Goal: Transaction & Acquisition: Book appointment/travel/reservation

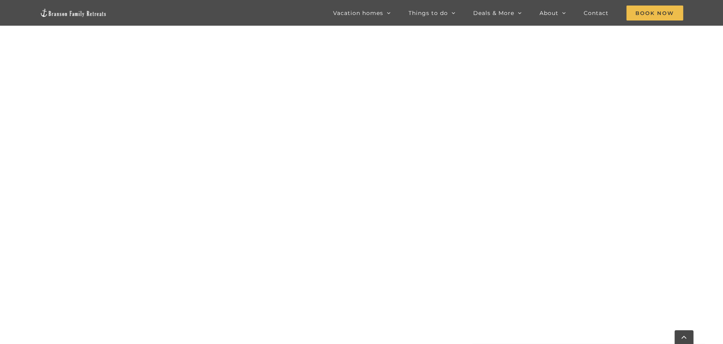
scroll to position [462, 0]
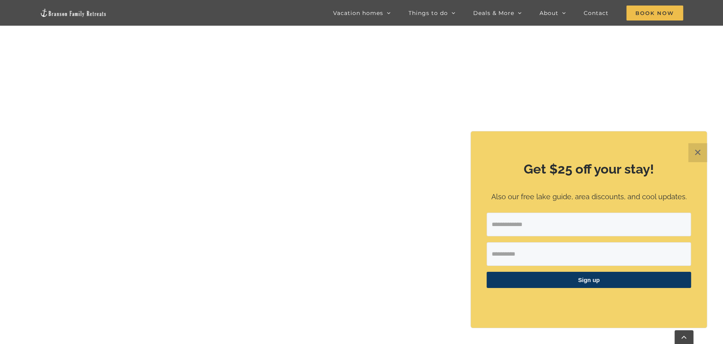
click at [695, 155] on button "✕" at bounding box center [697, 152] width 19 height 19
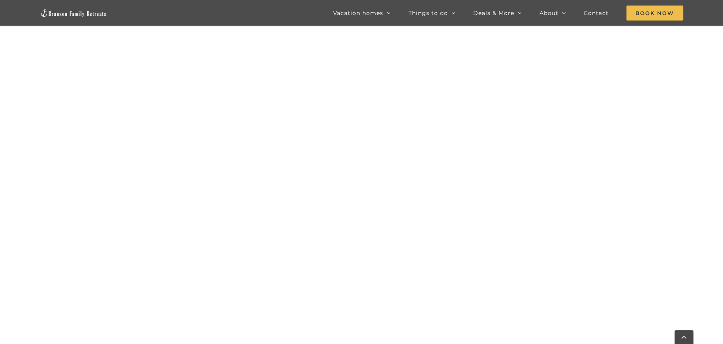
scroll to position [502, 0]
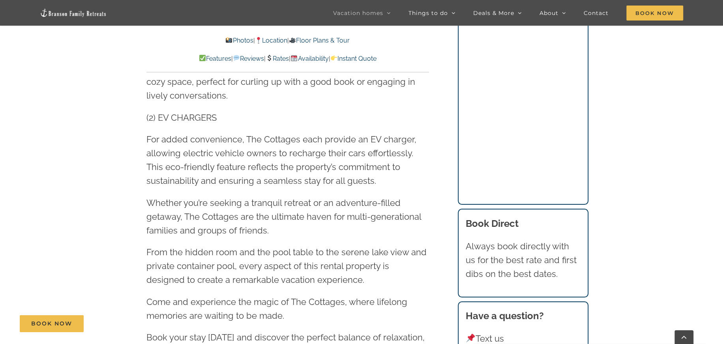
scroll to position [2367, 0]
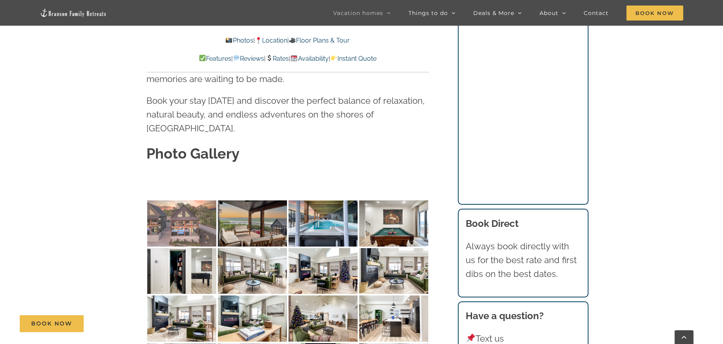
click at [206, 200] on img at bounding box center [181, 223] width 69 height 46
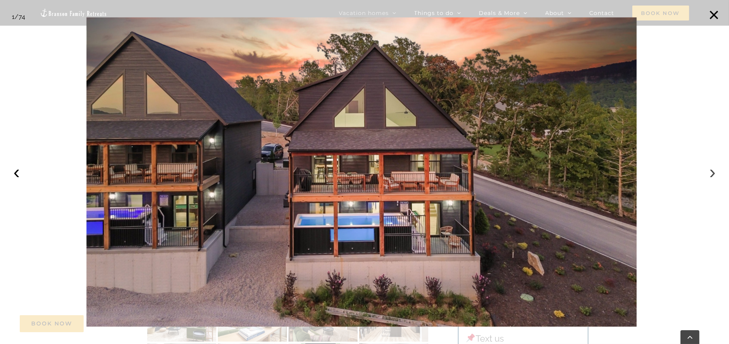
click at [708, 170] on button "›" at bounding box center [712, 171] width 17 height 17
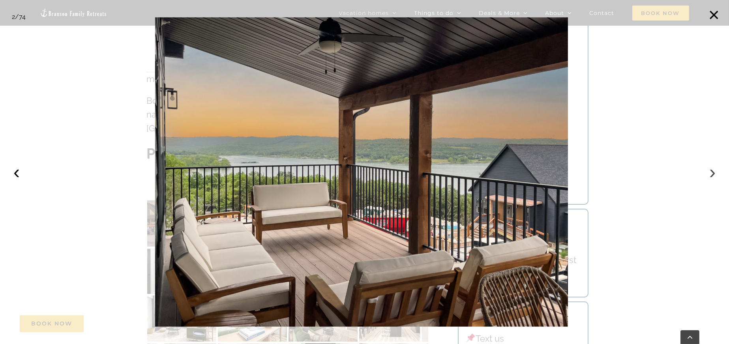
click at [708, 170] on button "›" at bounding box center [712, 171] width 17 height 17
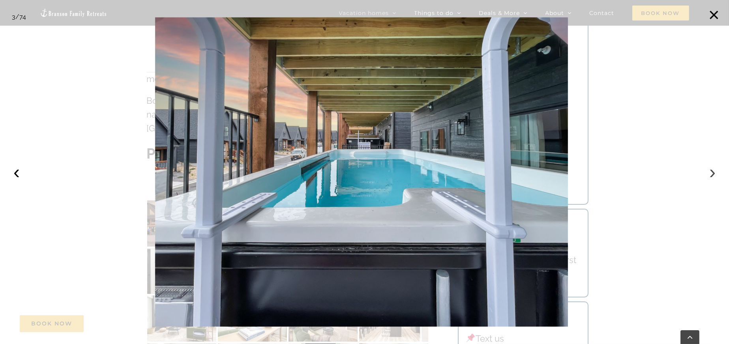
click at [708, 170] on button "›" at bounding box center [712, 171] width 17 height 17
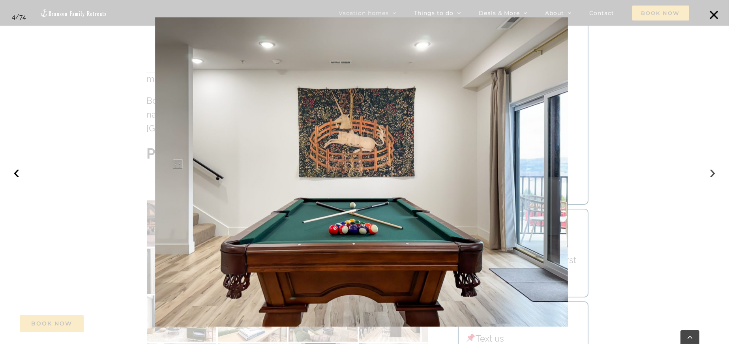
click at [708, 170] on button "›" at bounding box center [712, 171] width 17 height 17
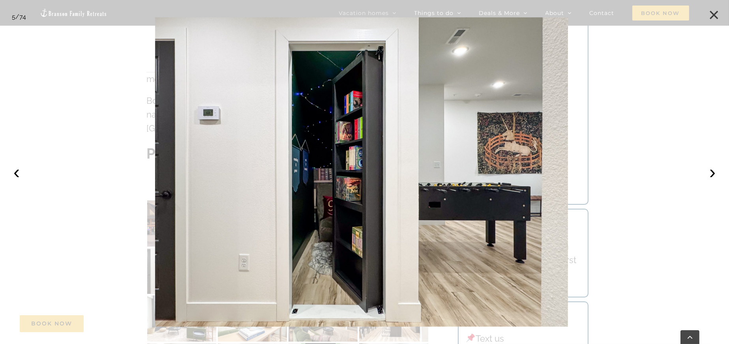
click at [715, 11] on button "×" at bounding box center [713, 14] width 17 height 17
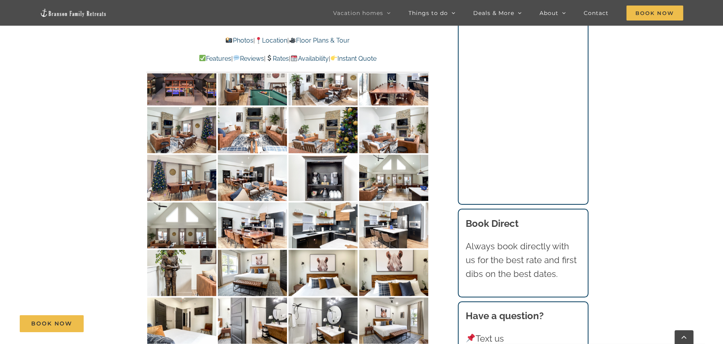
scroll to position [3472, 0]
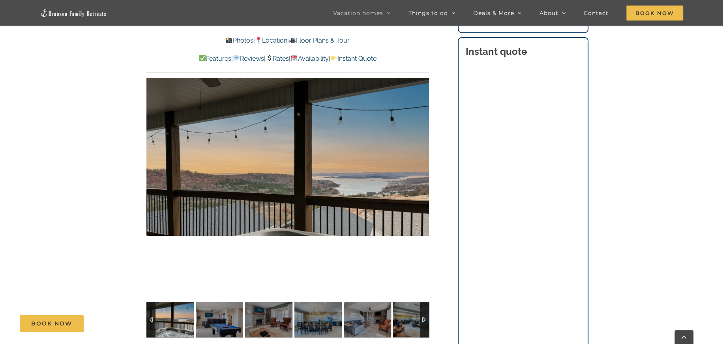
scroll to position [592, 0]
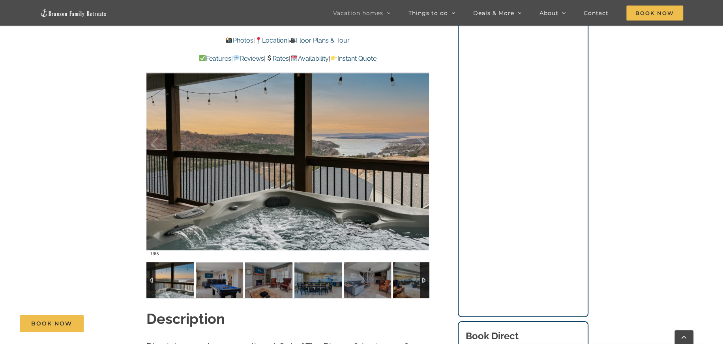
click at [170, 282] on img at bounding box center [169, 280] width 47 height 36
click at [421, 148] on div at bounding box center [412, 144] width 24 height 49
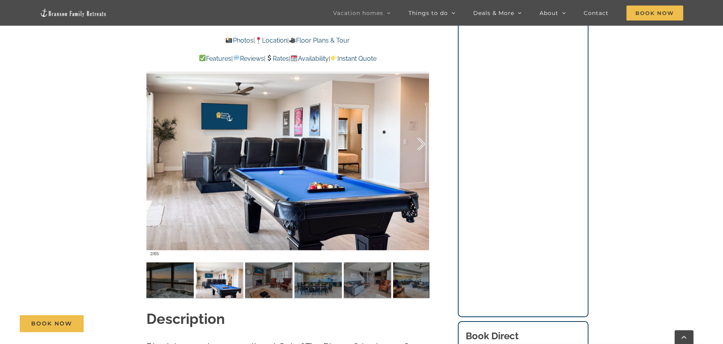
click at [421, 147] on div at bounding box center [412, 144] width 24 height 49
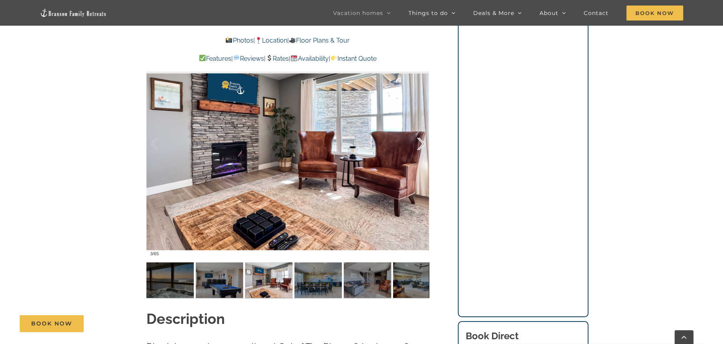
click at [421, 147] on div at bounding box center [412, 144] width 24 height 49
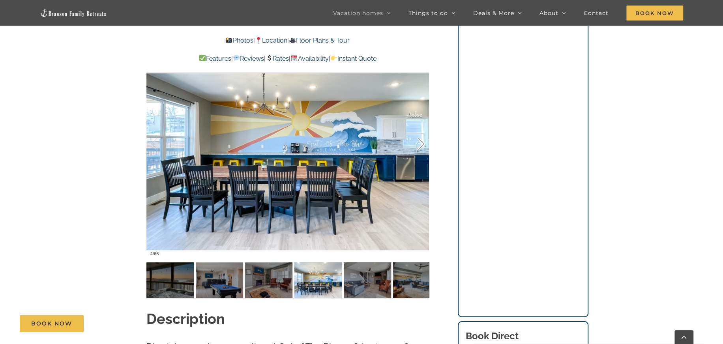
click at [421, 146] on div at bounding box center [412, 144] width 24 height 49
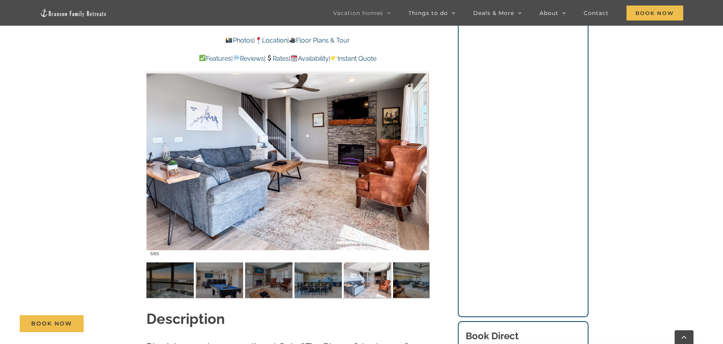
click at [421, 146] on div at bounding box center [412, 144] width 24 height 49
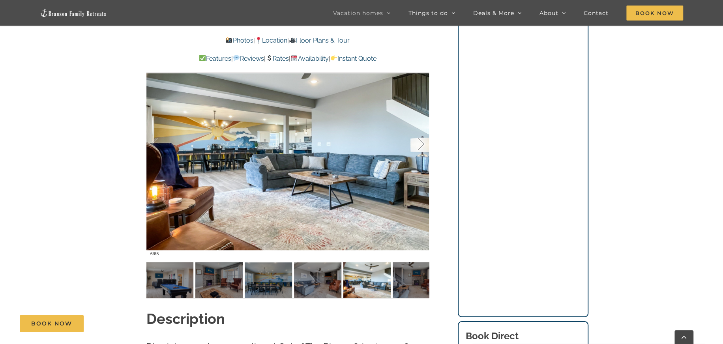
click at [421, 146] on div at bounding box center [412, 144] width 24 height 49
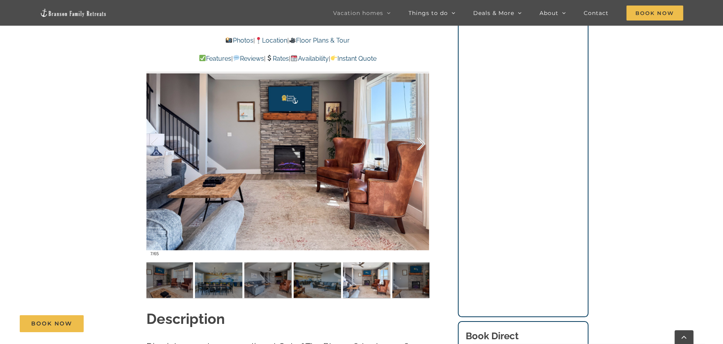
click at [421, 146] on div at bounding box center [412, 144] width 24 height 49
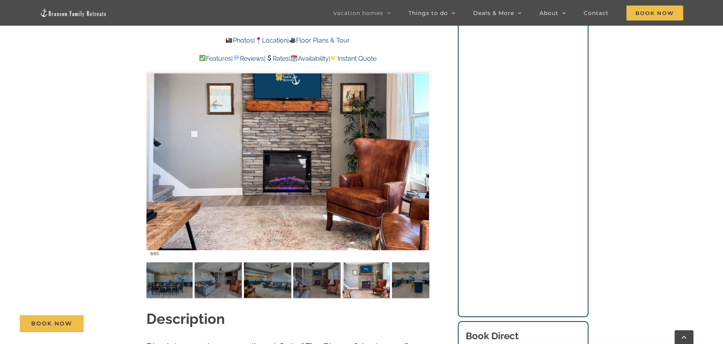
click at [421, 146] on div at bounding box center [412, 144] width 24 height 49
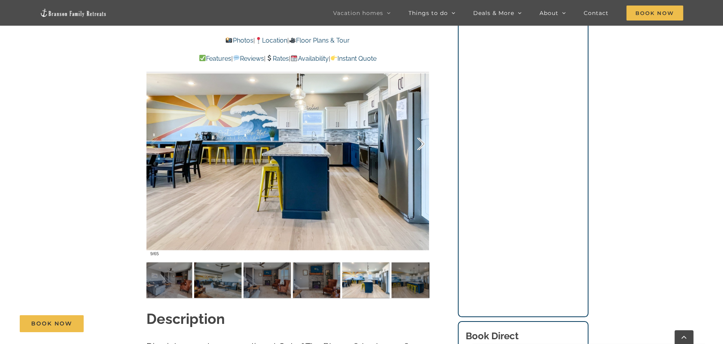
click at [421, 146] on div at bounding box center [412, 144] width 24 height 49
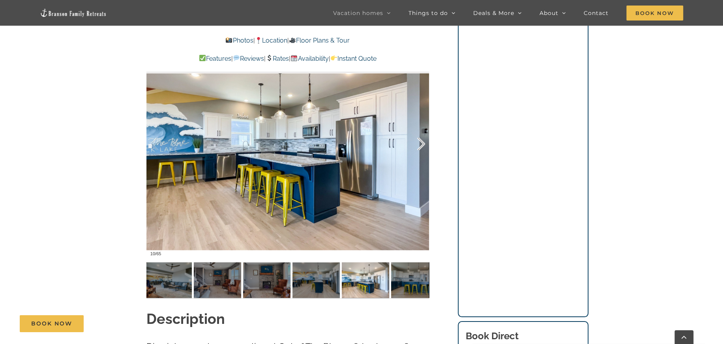
click at [421, 146] on div at bounding box center [412, 144] width 24 height 49
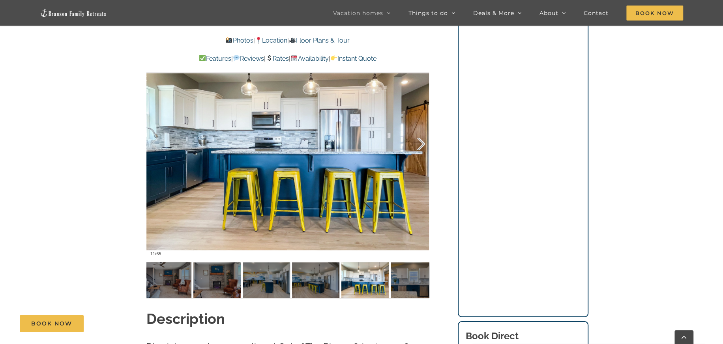
click at [421, 146] on div at bounding box center [412, 144] width 24 height 49
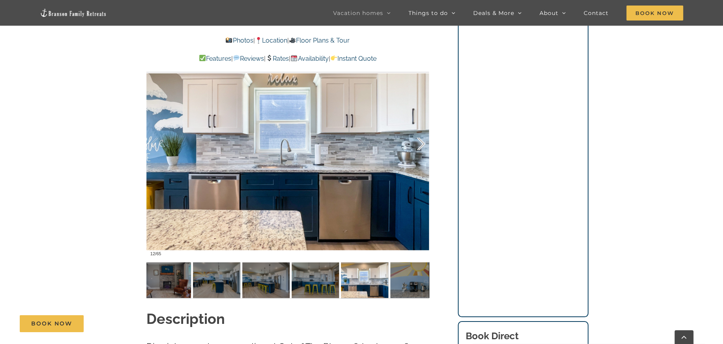
click at [421, 146] on div at bounding box center [412, 144] width 24 height 49
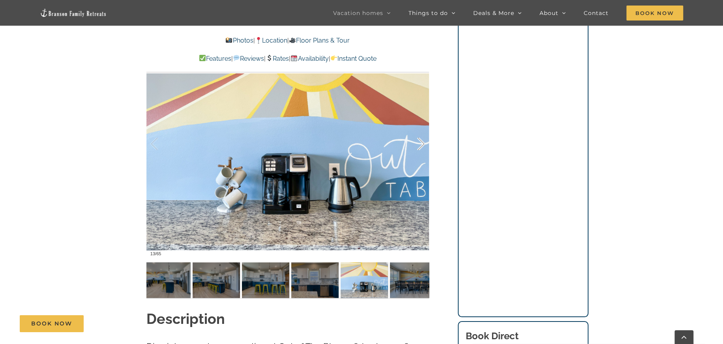
click at [421, 146] on div at bounding box center [412, 144] width 24 height 49
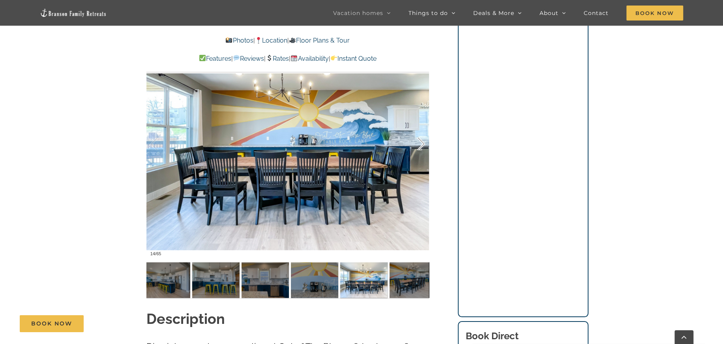
click at [421, 146] on div at bounding box center [412, 144] width 24 height 49
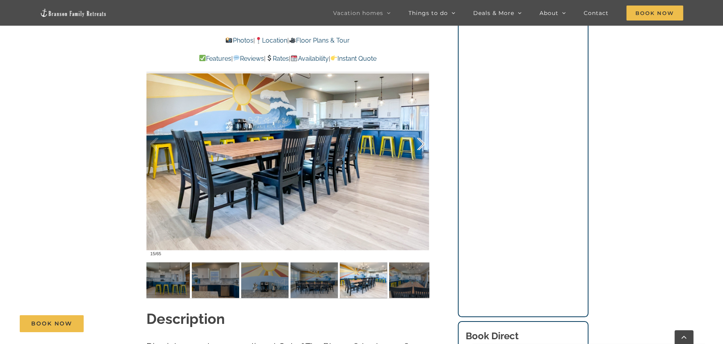
click at [421, 146] on div at bounding box center [412, 144] width 24 height 49
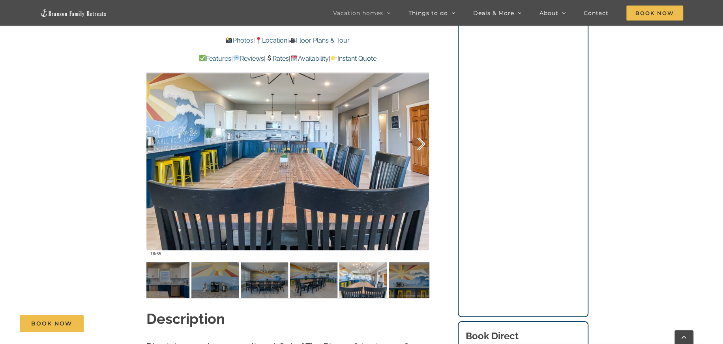
click at [421, 146] on div at bounding box center [412, 144] width 24 height 49
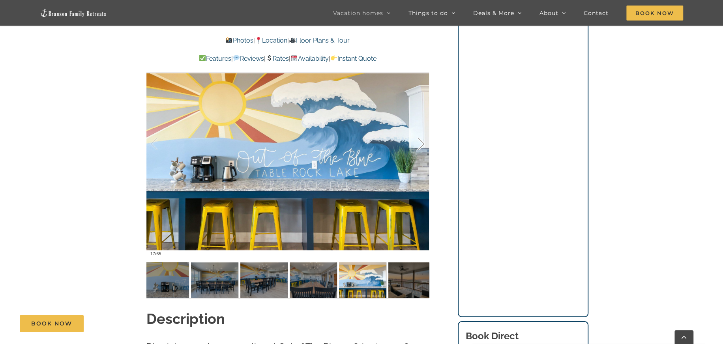
click at [421, 146] on div at bounding box center [412, 144] width 24 height 49
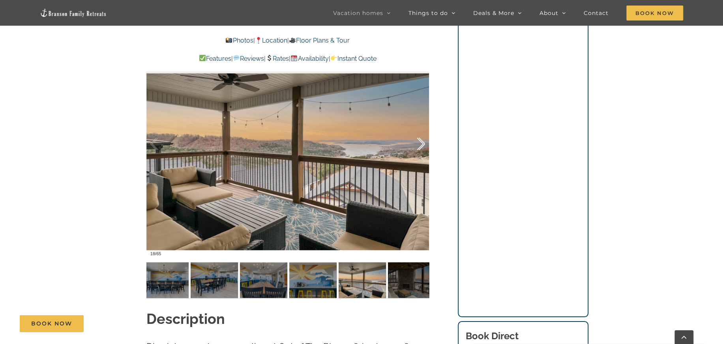
click at [421, 146] on div at bounding box center [412, 144] width 24 height 49
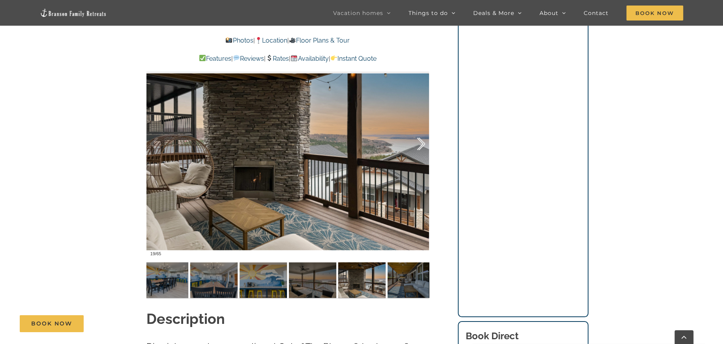
click at [421, 146] on div at bounding box center [412, 144] width 24 height 49
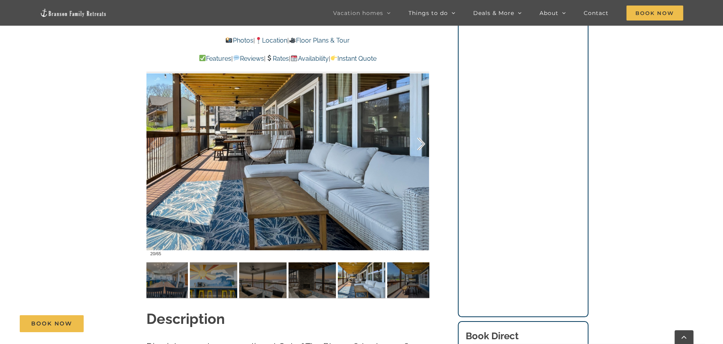
click at [421, 146] on div at bounding box center [412, 144] width 24 height 49
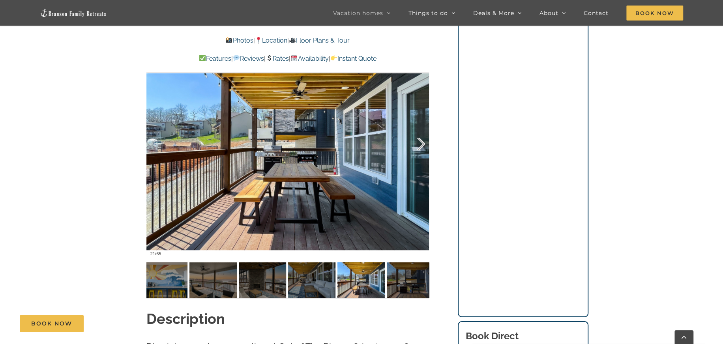
click at [421, 146] on div at bounding box center [412, 144] width 24 height 49
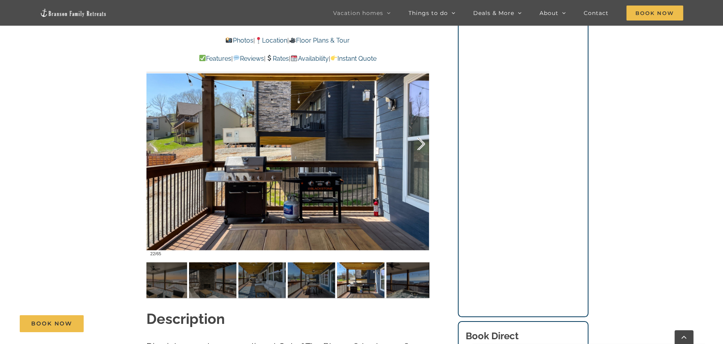
click at [421, 146] on div at bounding box center [412, 144] width 24 height 49
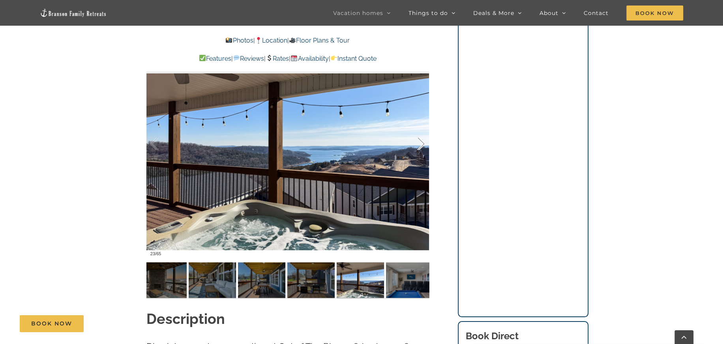
click at [421, 146] on div at bounding box center [412, 144] width 24 height 49
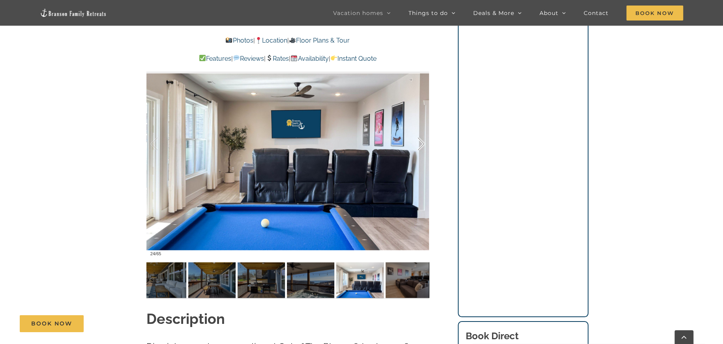
click at [421, 146] on div at bounding box center [412, 144] width 24 height 49
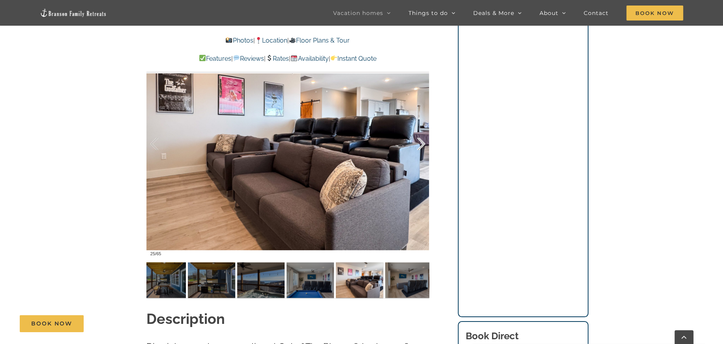
click at [421, 146] on div at bounding box center [412, 144] width 24 height 49
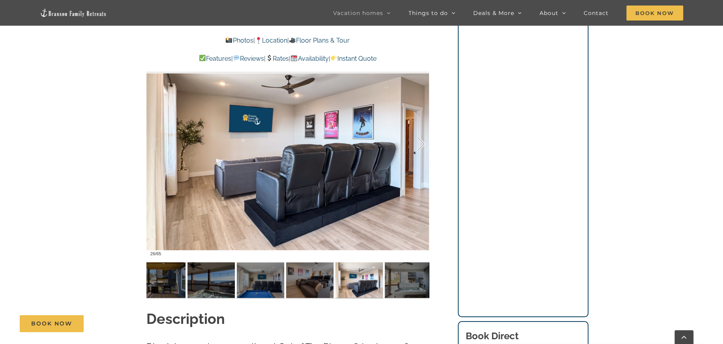
click at [421, 146] on div at bounding box center [412, 144] width 24 height 49
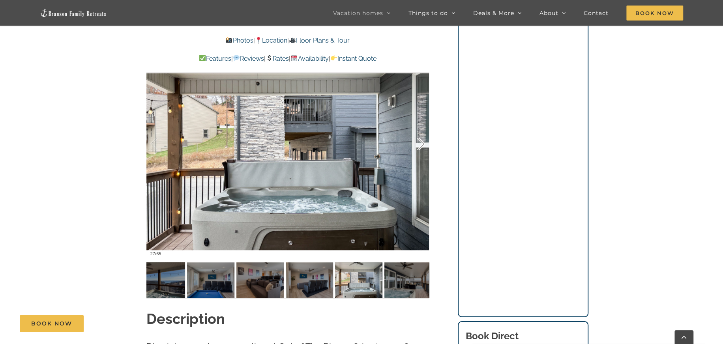
click at [421, 146] on div at bounding box center [412, 144] width 24 height 49
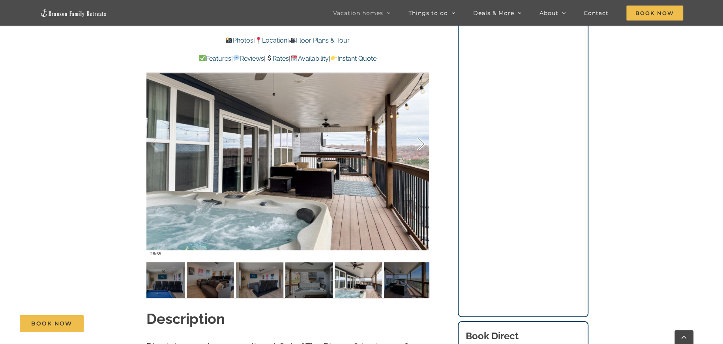
click at [421, 146] on div at bounding box center [412, 144] width 24 height 49
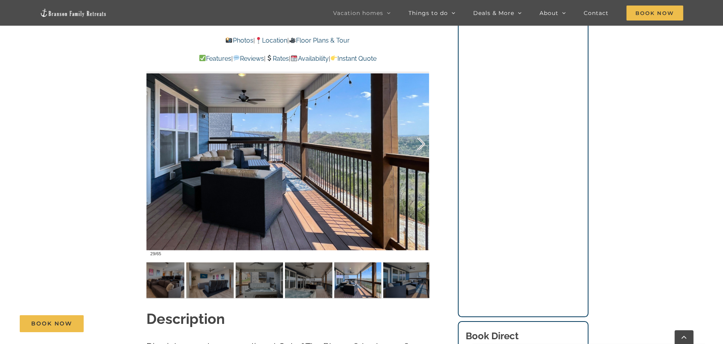
click at [421, 146] on div at bounding box center [412, 144] width 24 height 49
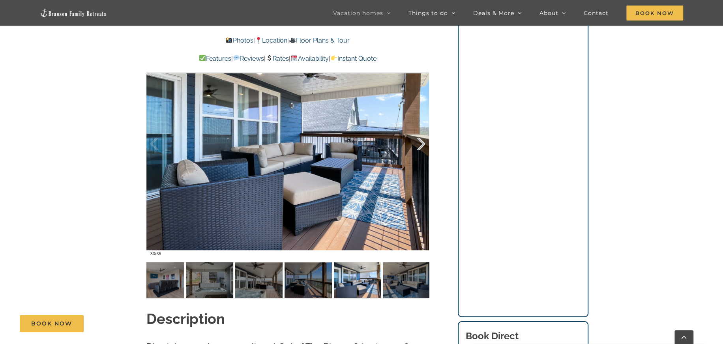
click at [421, 146] on div at bounding box center [412, 144] width 24 height 49
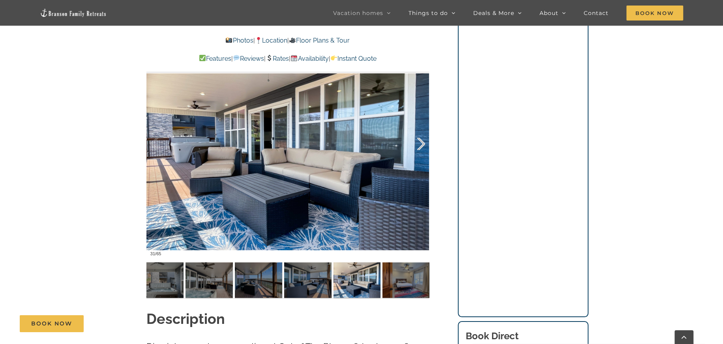
click at [421, 146] on div at bounding box center [412, 144] width 24 height 49
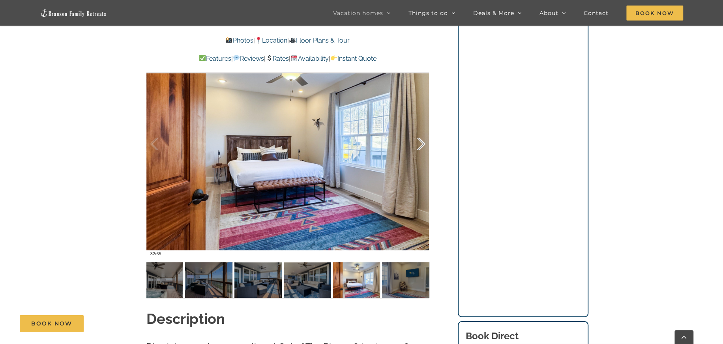
click at [421, 146] on div at bounding box center [412, 144] width 24 height 49
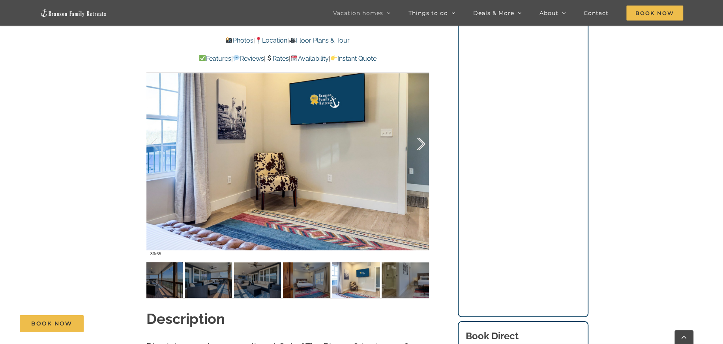
click at [421, 146] on div at bounding box center [412, 144] width 24 height 49
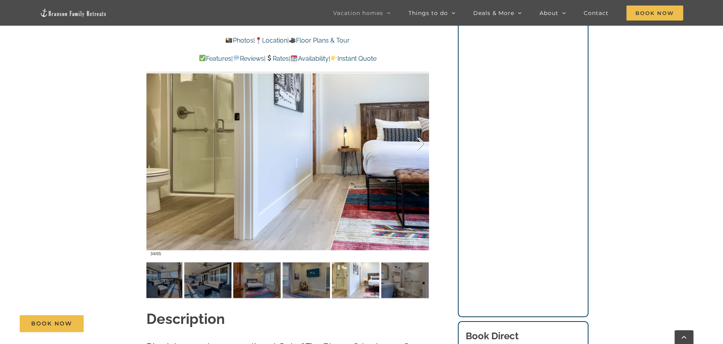
click at [421, 146] on div at bounding box center [412, 144] width 24 height 49
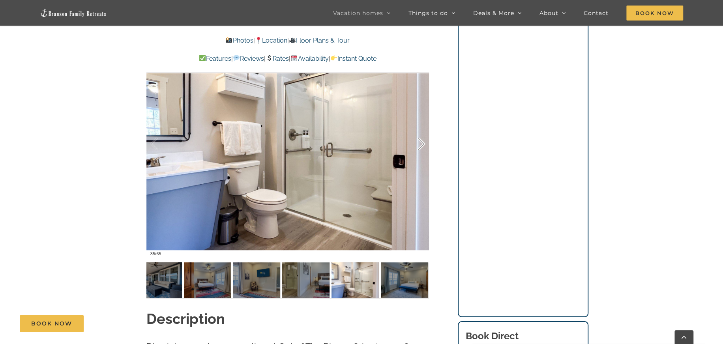
click at [421, 146] on div at bounding box center [412, 144] width 24 height 49
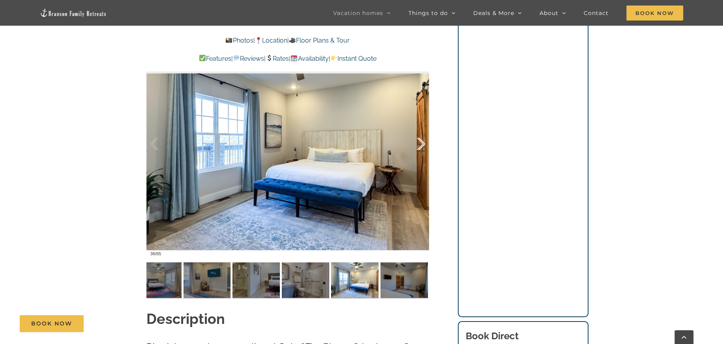
click at [421, 146] on div at bounding box center [412, 144] width 24 height 49
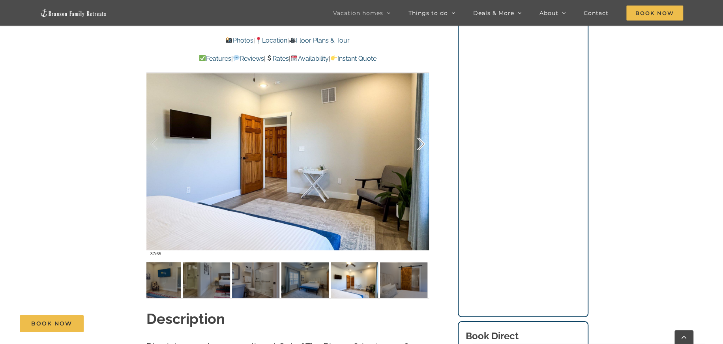
click at [421, 146] on div at bounding box center [412, 144] width 24 height 49
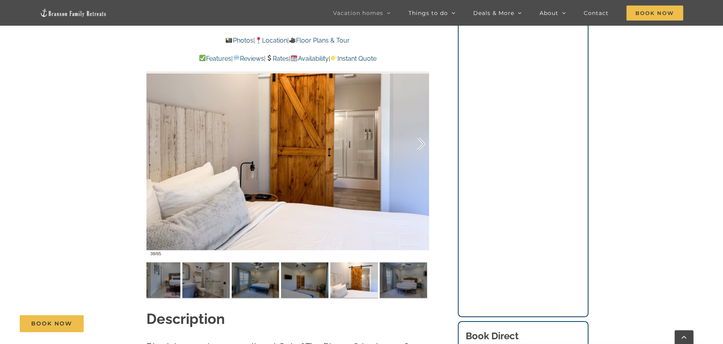
click at [421, 146] on div at bounding box center [412, 144] width 24 height 49
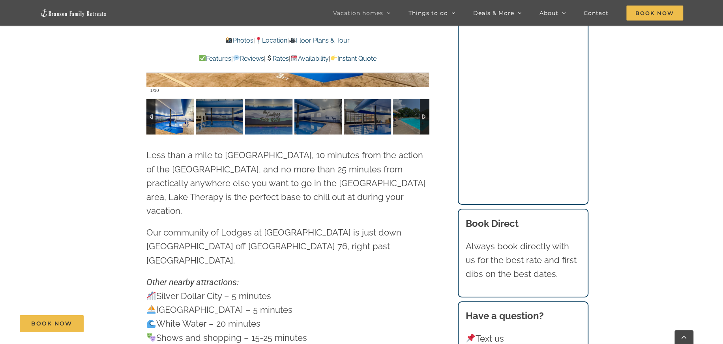
scroll to position [2210, 0]
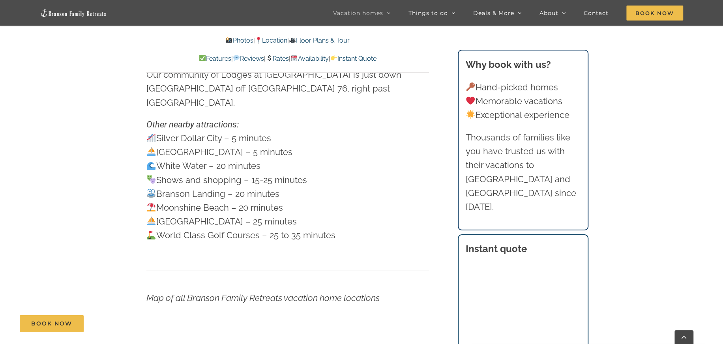
scroll to position [2012, 0]
